Goal: Task Accomplishment & Management: Use online tool/utility

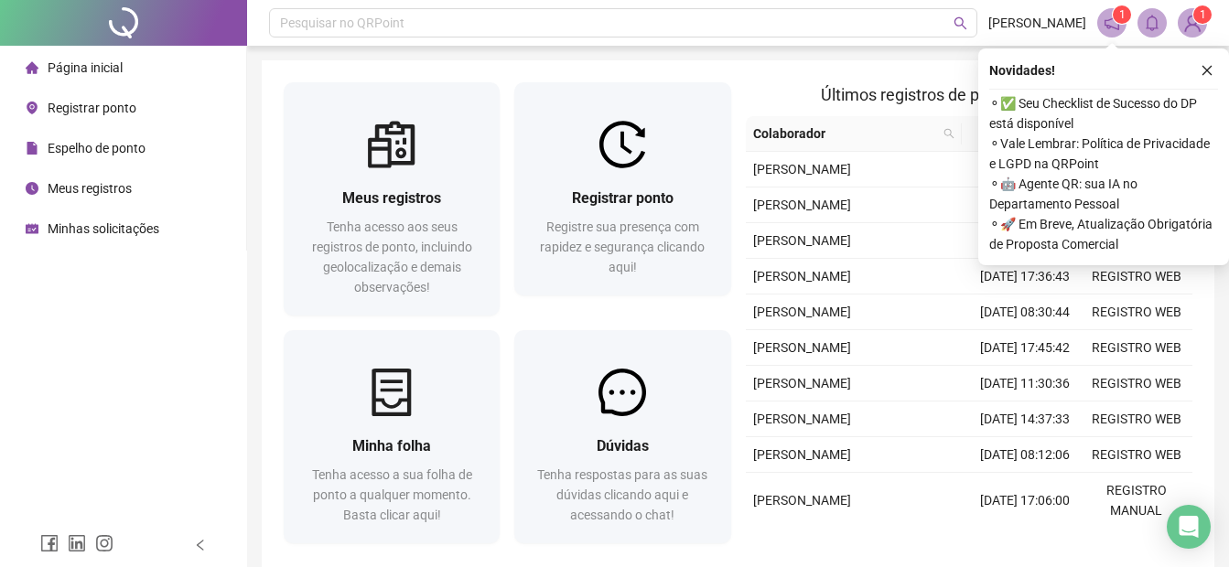
click at [96, 113] on span "Registrar ponto" at bounding box center [92, 108] width 89 height 15
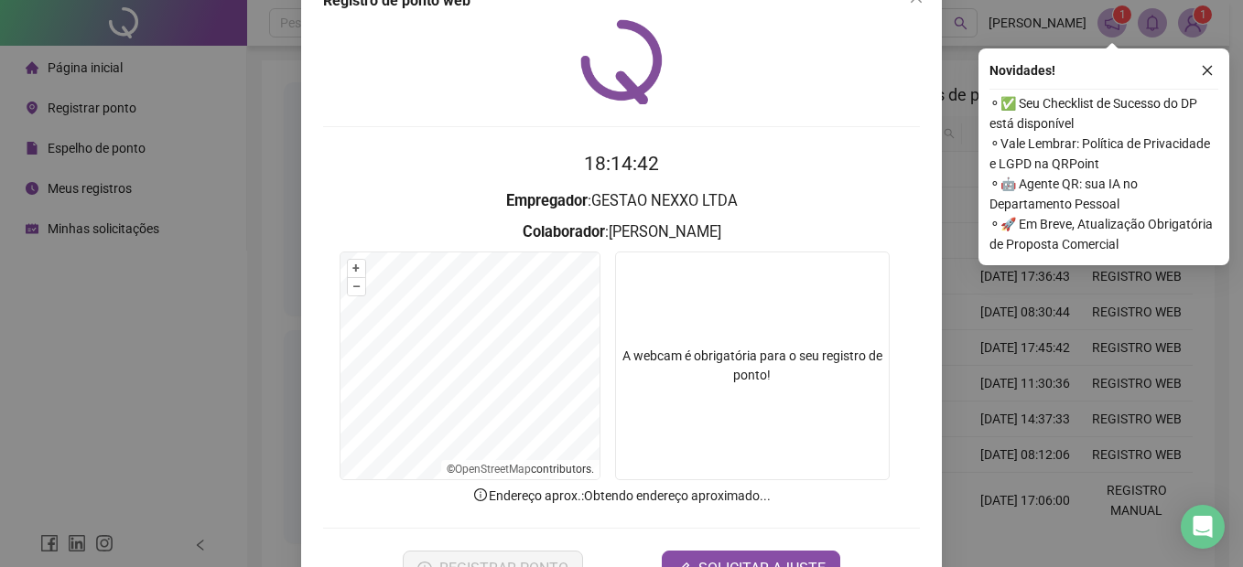
scroll to position [92, 0]
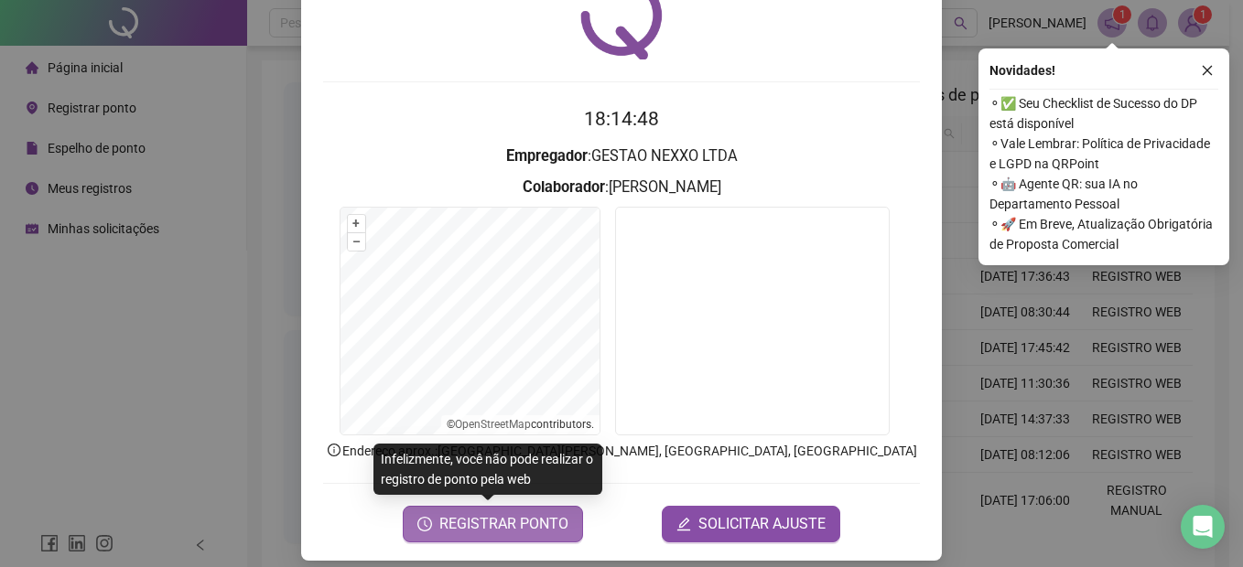
click at [526, 537] on button "REGISTRAR PONTO" at bounding box center [493, 524] width 180 height 37
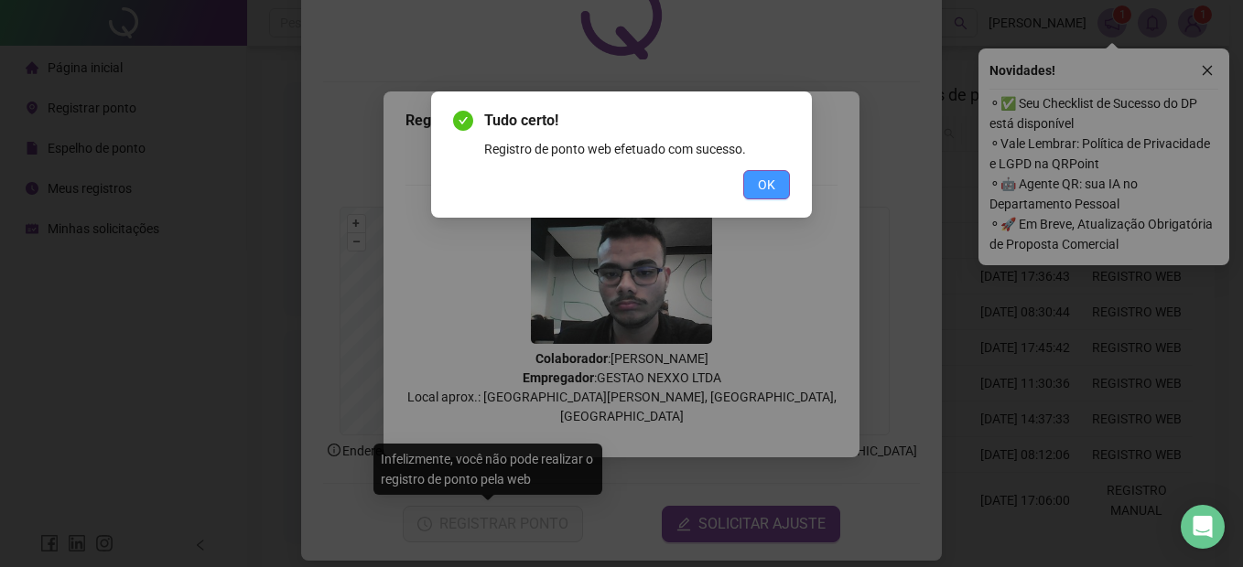
click at [781, 176] on button "OK" at bounding box center [766, 184] width 47 height 29
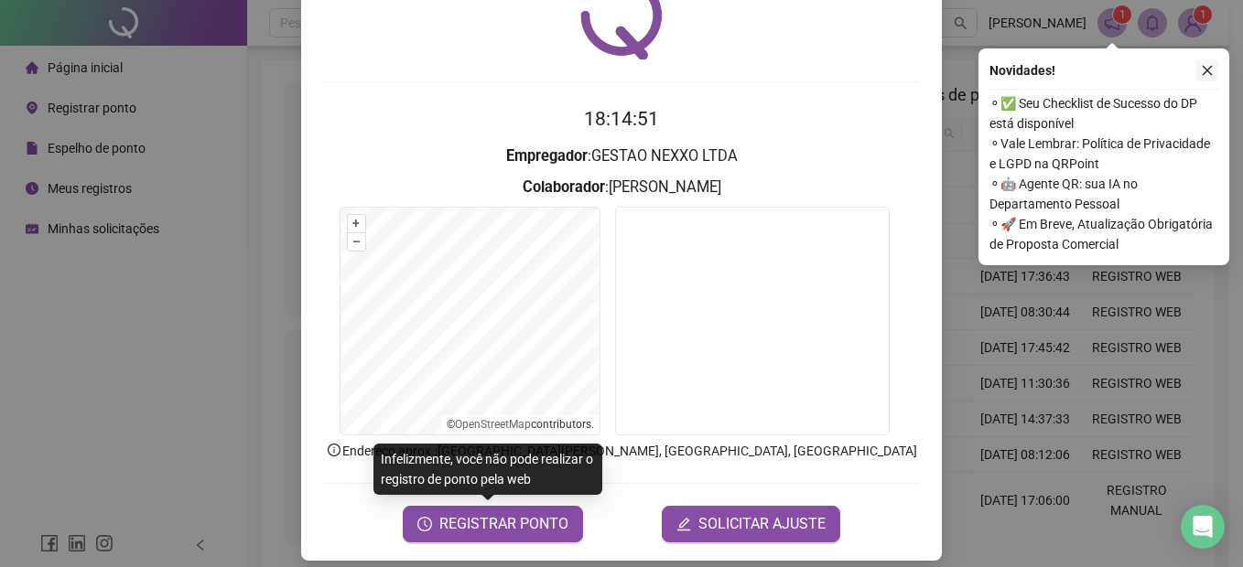
click at [1210, 64] on icon "close" at bounding box center [1207, 70] width 13 height 13
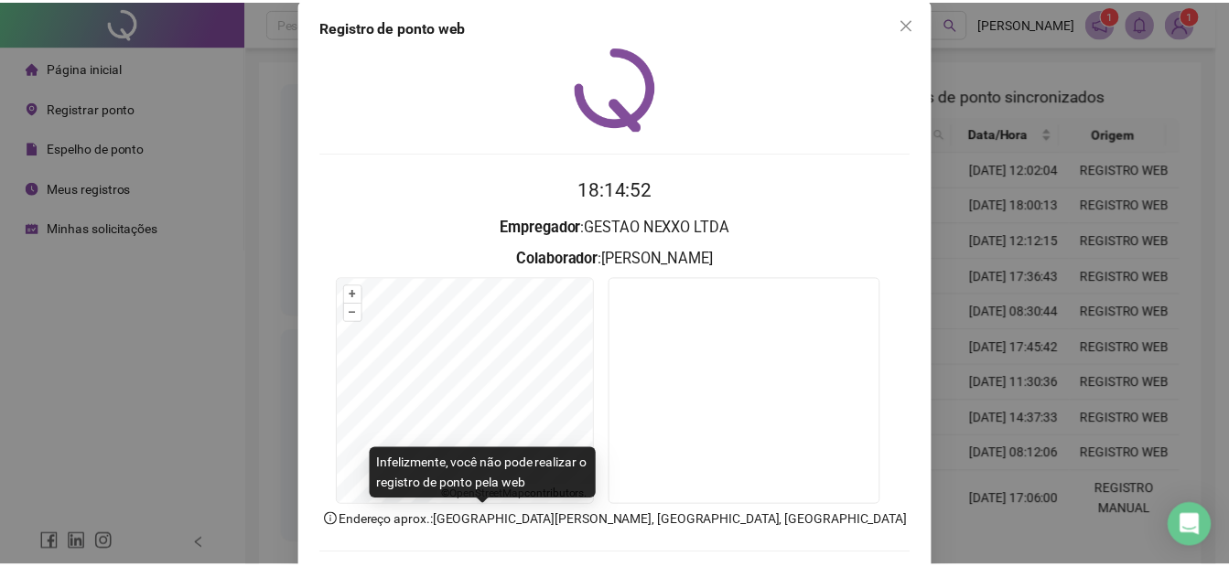
scroll to position [0, 0]
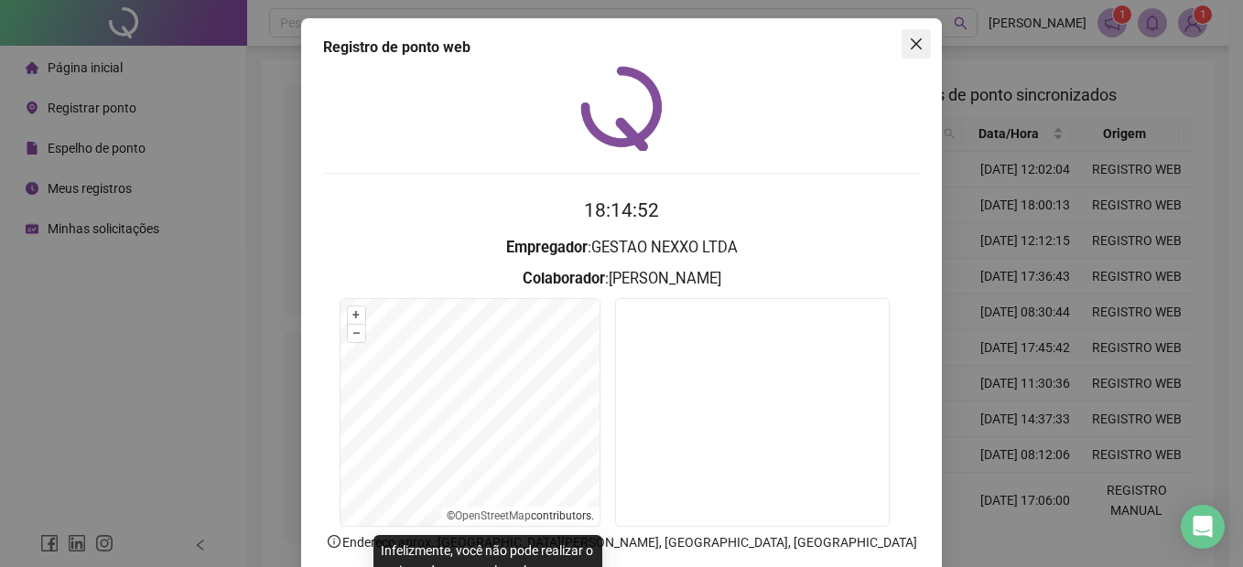
click at [909, 39] on icon "close" at bounding box center [916, 44] width 15 height 15
